Goal: Information Seeking & Learning: Learn about a topic

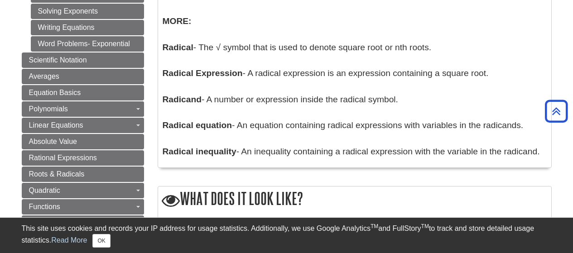
scroll to position [589, 0]
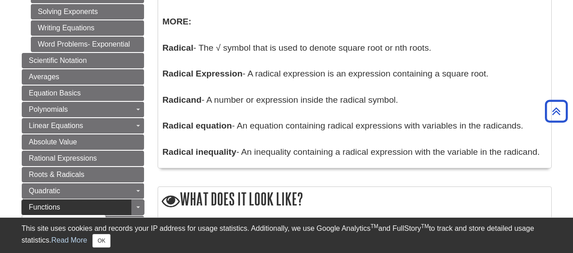
click at [59, 207] on span "Functions" at bounding box center [44, 207] width 31 height 8
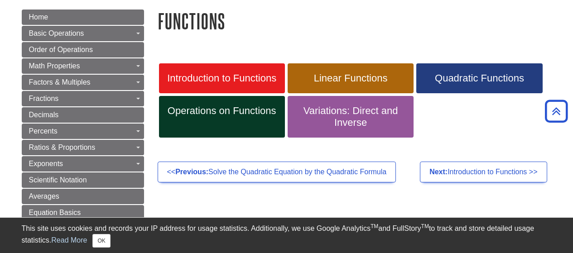
scroll to position [101, 0]
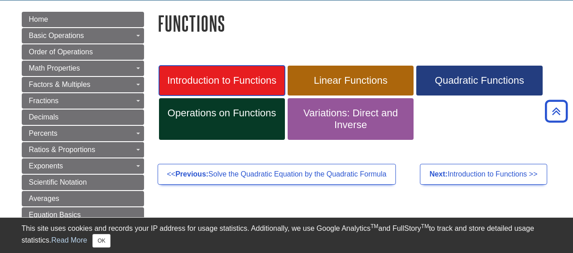
click at [232, 79] on span "Introduction to Functions" at bounding box center [222, 81] width 112 height 12
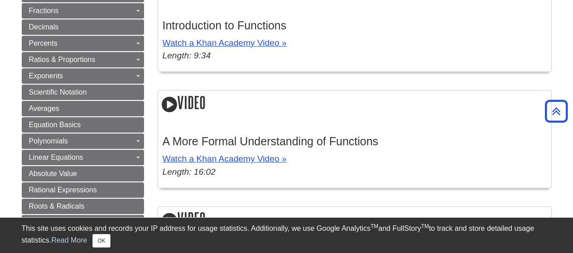
scroll to position [192, 0]
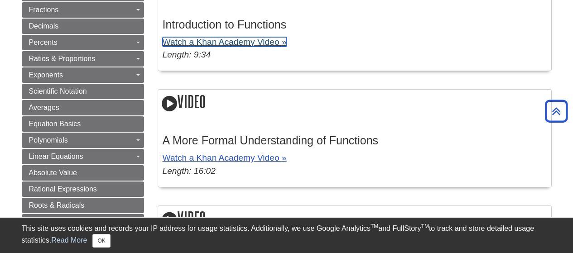
click at [228, 45] on link "Watch a Khan Academy Video »" at bounding box center [225, 42] width 124 height 10
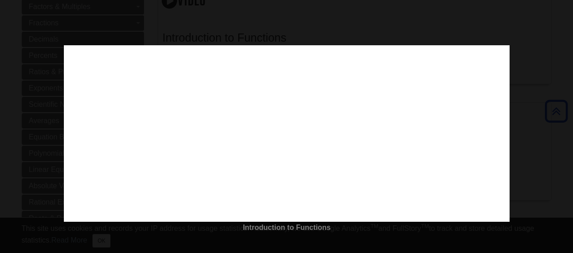
scroll to position [180, 0]
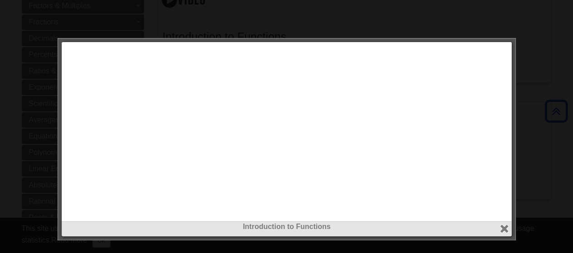
click at [500, 229] on button "close" at bounding box center [504, 229] width 10 height 10
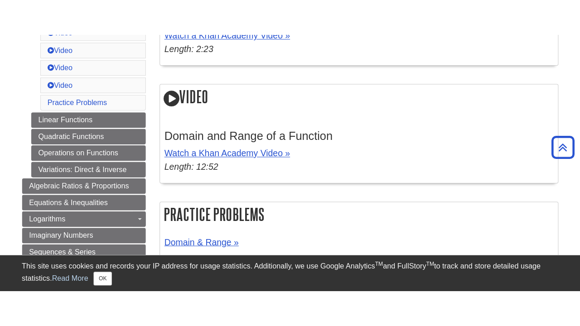
scroll to position [466, 0]
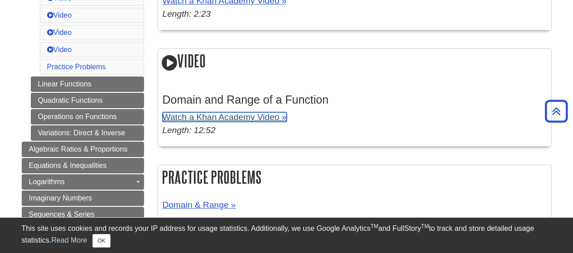
click at [226, 117] on link "Watch a Khan Academy Video »" at bounding box center [225, 117] width 124 height 10
